Goal: Information Seeking & Learning: Find specific fact

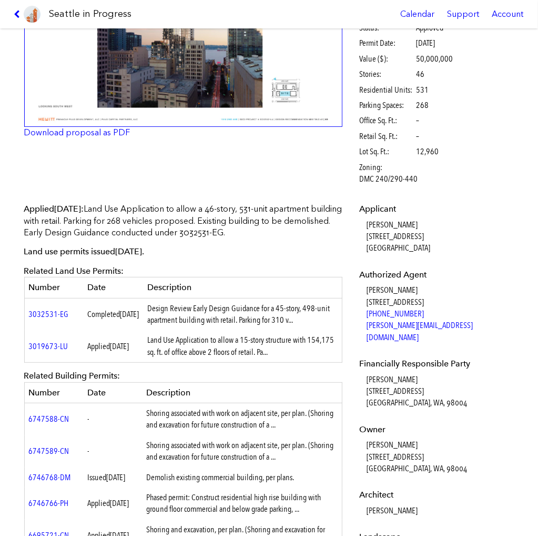
scroll to position [158, 0]
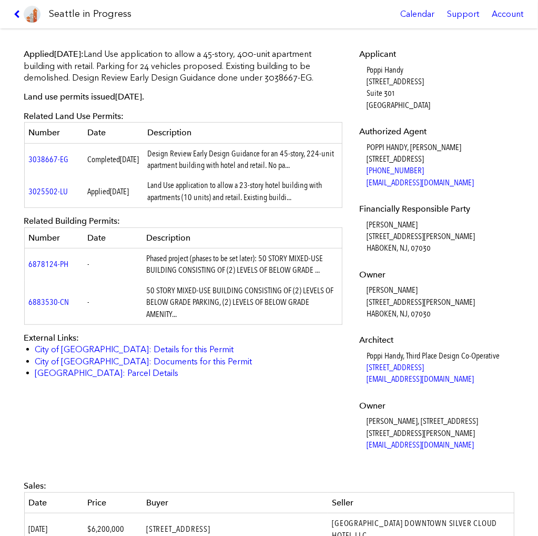
scroll to position [421, 0]
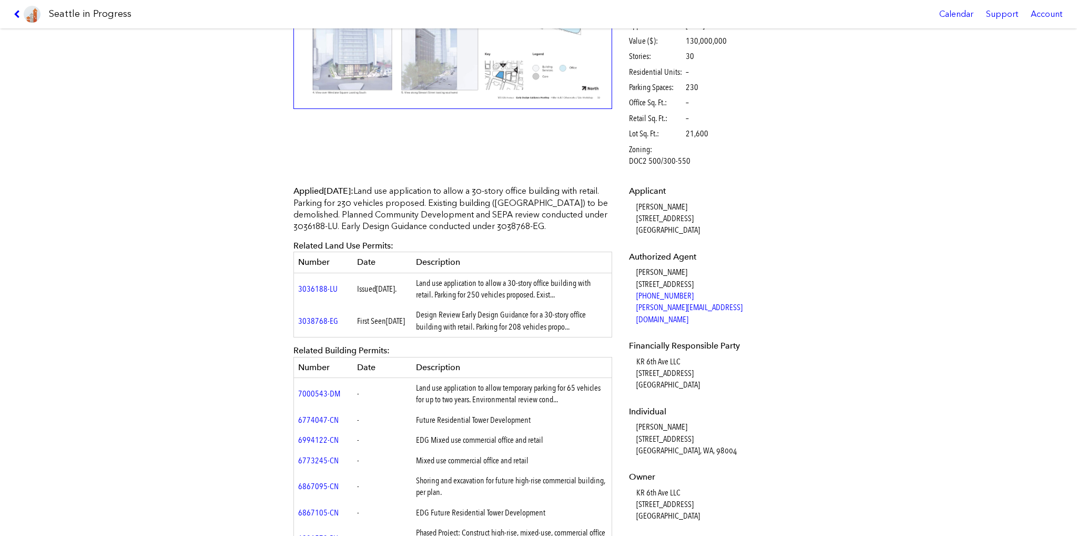
scroll to position [316, 0]
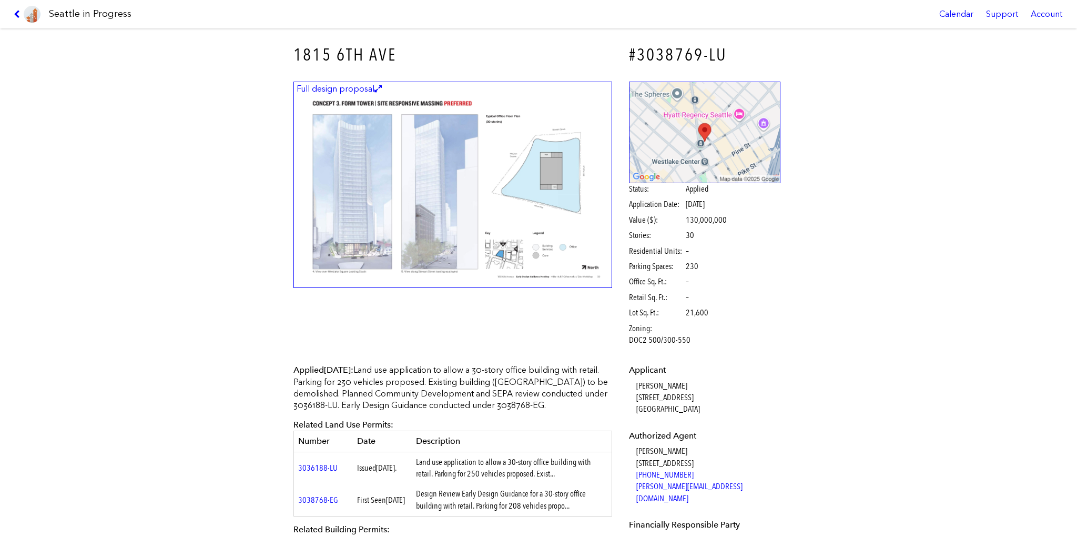
scroll to position [105, 0]
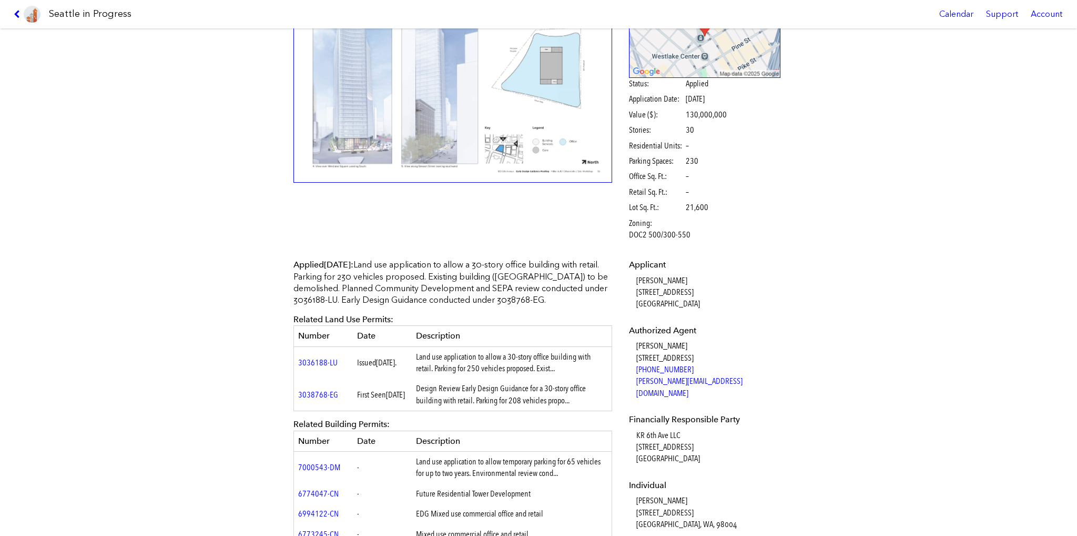
click at [420, 119] on img at bounding box center [453, 79] width 319 height 207
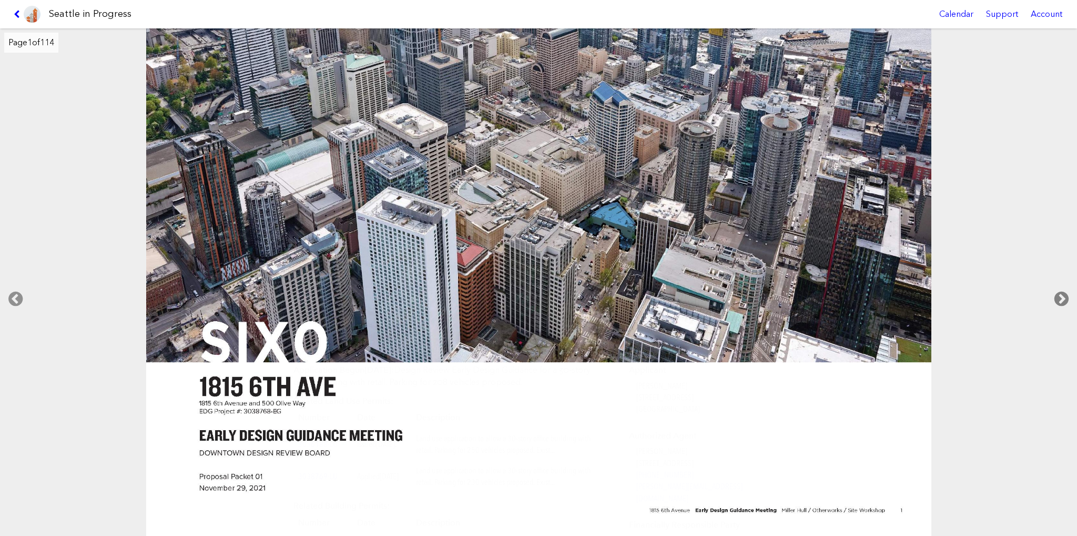
click at [1064, 297] on icon at bounding box center [1061, 299] width 31 height 34
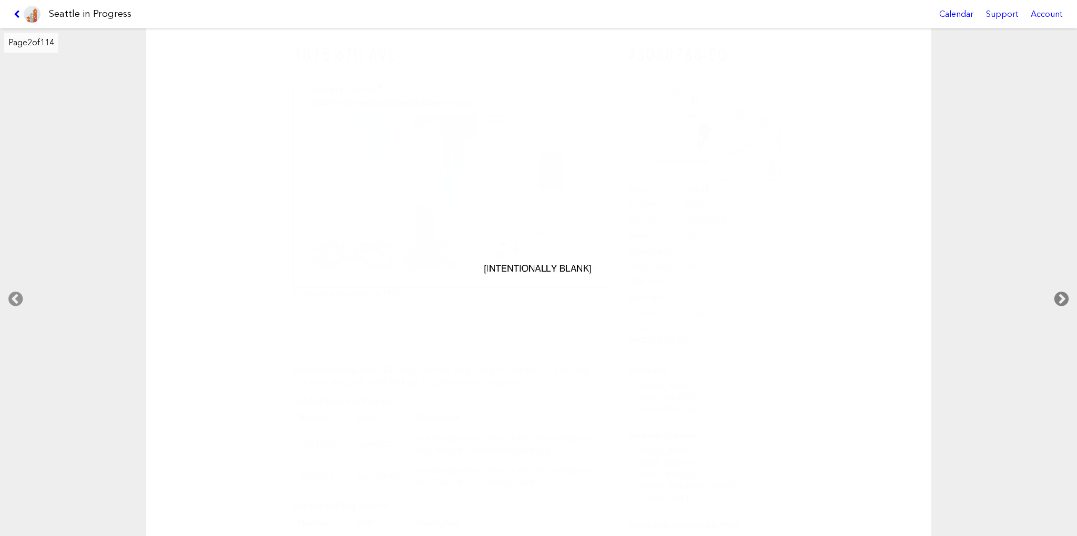
click at [1064, 297] on icon at bounding box center [1061, 299] width 31 height 34
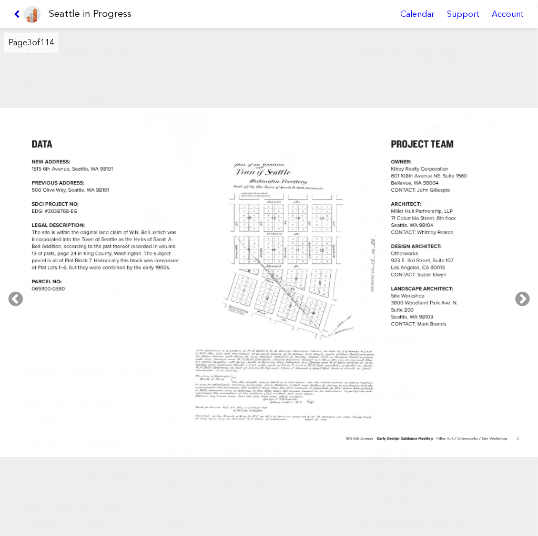
click at [15, 12] on icon at bounding box center [19, 14] width 10 height 8
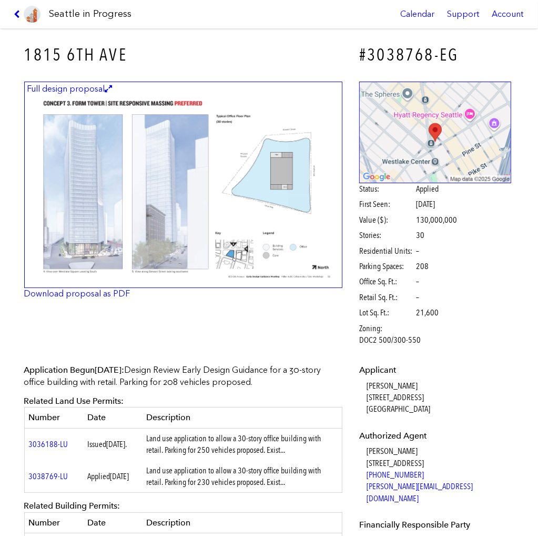
click at [17, 15] on icon at bounding box center [19, 14] width 10 height 8
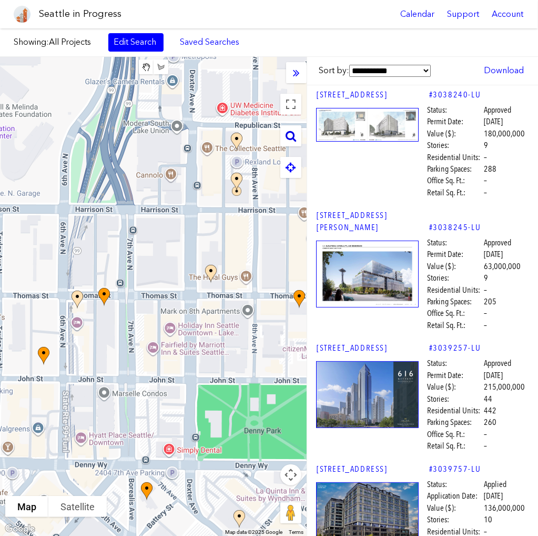
click at [290, 132] on icon at bounding box center [291, 136] width 11 height 12
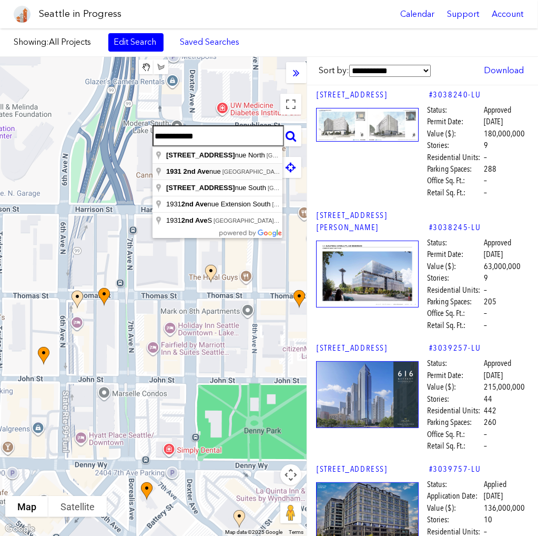
type input "**********"
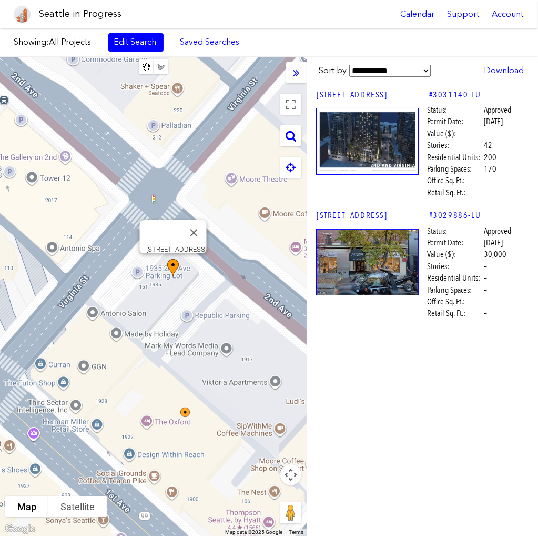
click at [174, 266] on img at bounding box center [179, 277] width 32 height 45
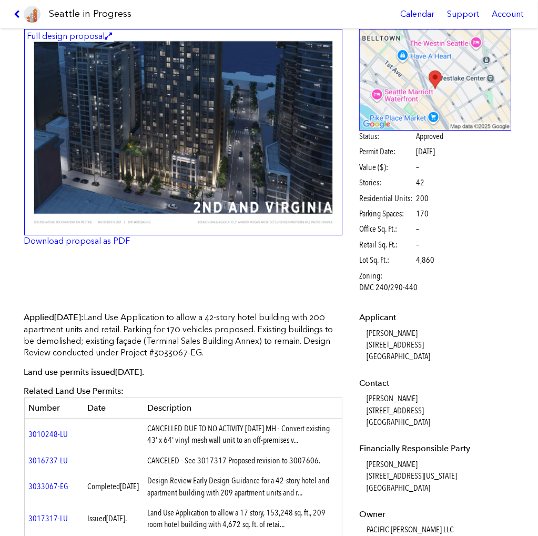
scroll to position [105, 0]
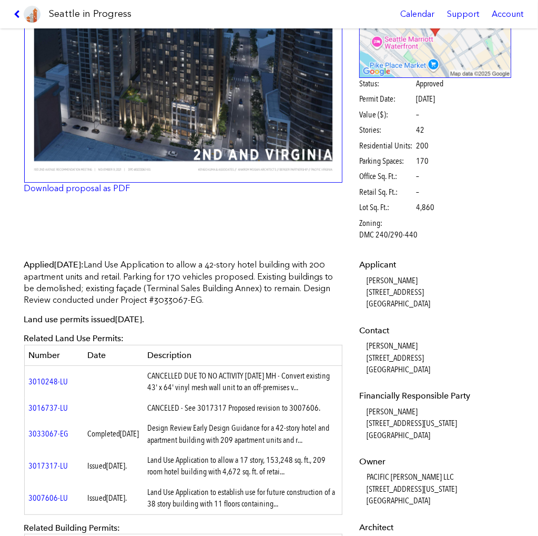
click at [208, 378] on td "CANCELLED DUE TO NO ACTIVITY 1/13/15 MH - Convert existing 43' x 64' vinyl mesh…" at bounding box center [242, 382] width 199 height 32
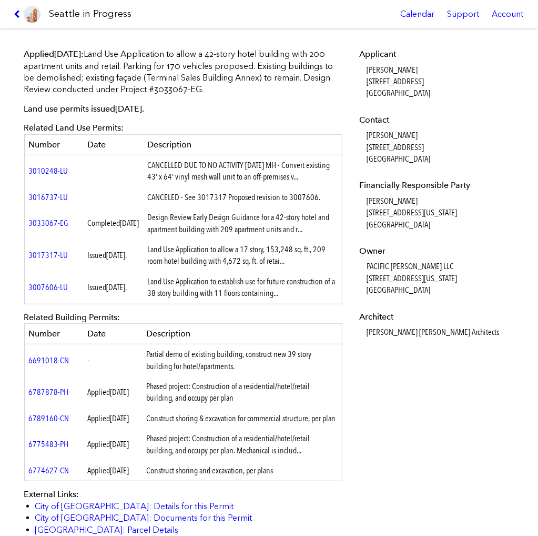
scroll to position [316, 0]
click at [191, 195] on td "CANCELED - See 3017317 Proposed revision to 3007606." at bounding box center [242, 197] width 199 height 20
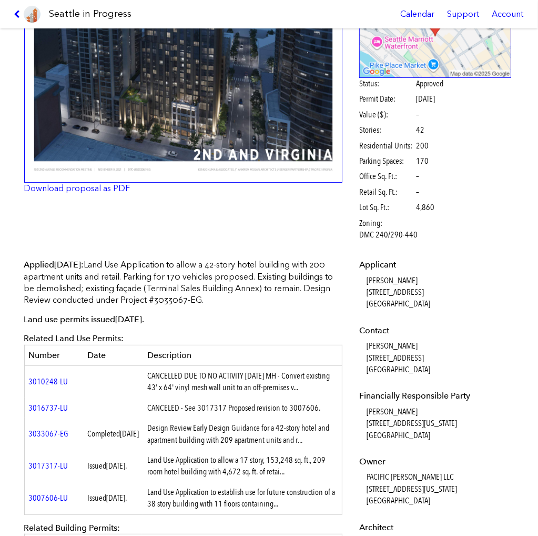
scroll to position [0, 0]
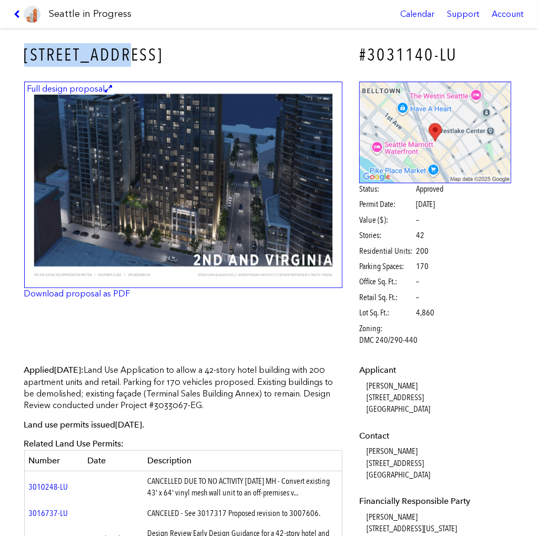
drag, startPoint x: 150, startPoint y: 43, endPoint x: 130, endPoint y: 51, distance: 22.0
click at [130, 51] on div "1931 2ND AVE" at bounding box center [184, 55] width 334 height 38
copy h3 "1931 2ND AVE"
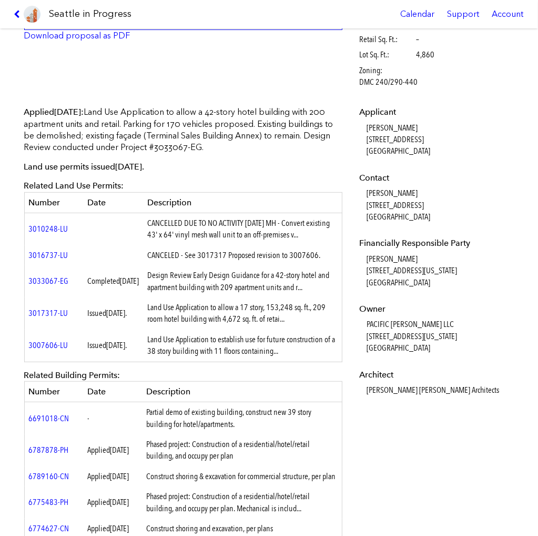
scroll to position [263, 0]
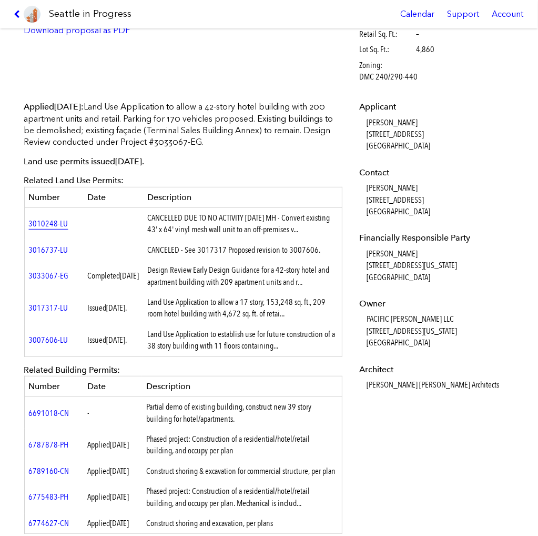
click at [48, 224] on link "3010248-LU" at bounding box center [48, 223] width 39 height 10
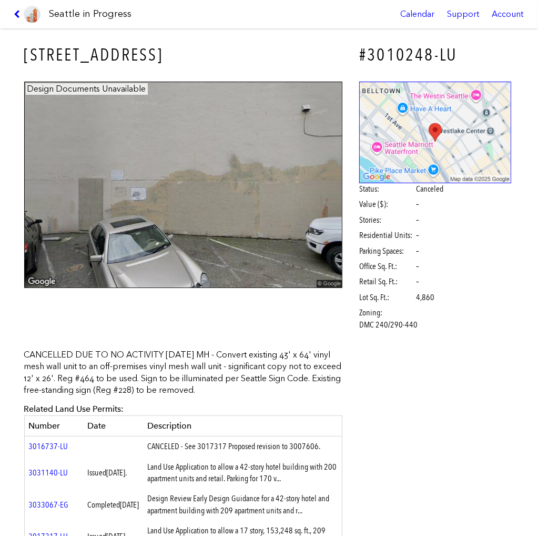
scroll to position [53, 0]
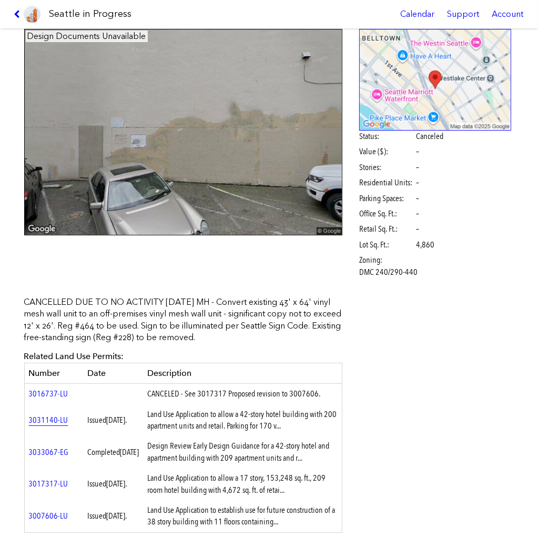
click at [53, 418] on link "3031140-LU" at bounding box center [48, 420] width 39 height 10
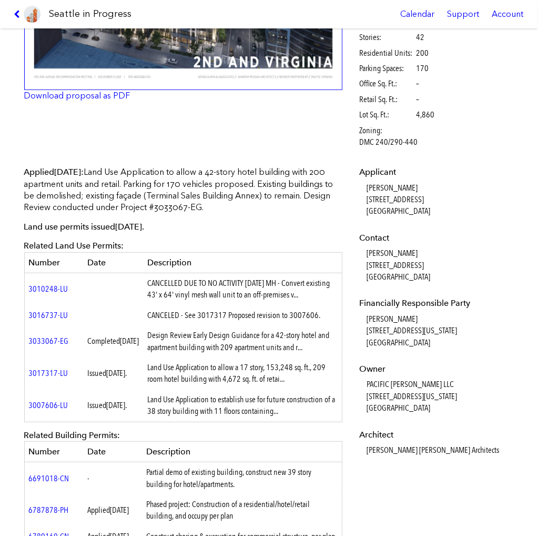
scroll to position [210, 0]
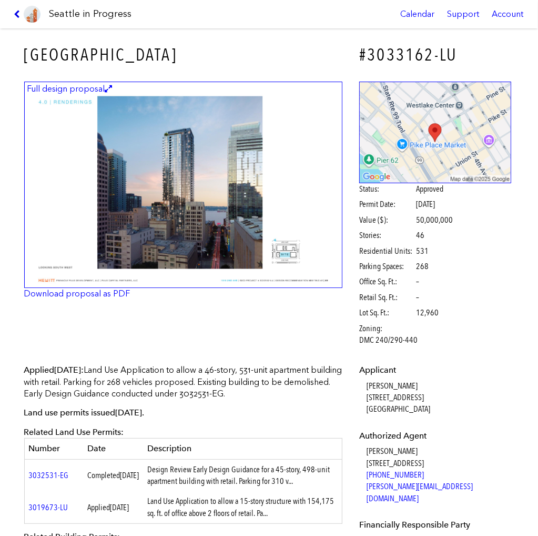
click at [14, 14] on icon at bounding box center [19, 14] width 10 height 8
click at [98, 54] on h3 "1516 2ND AVE" at bounding box center [183, 55] width 319 height 24
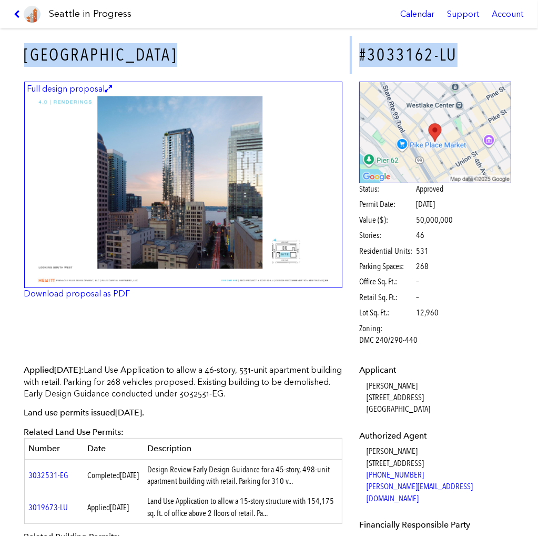
click at [98, 54] on h3 "1516 2ND AVE" at bounding box center [183, 55] width 319 height 24
copy div "1516 2ND AVE #3033162-LU"
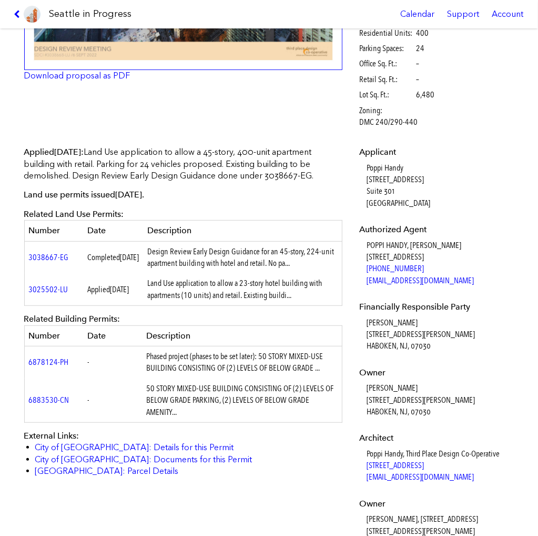
scroll to position [263, 0]
